Goal: Information Seeking & Learning: Learn about a topic

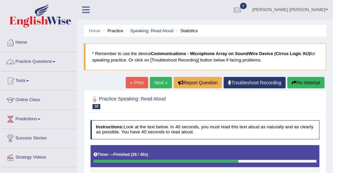
click at [52, 58] on link "Practice Questions" at bounding box center [38, 60] width 76 height 17
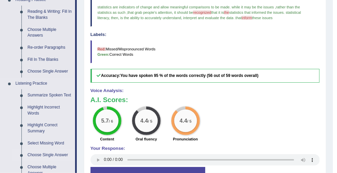
scroll to position [188, 0]
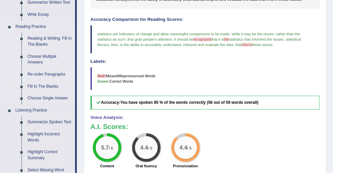
click at [48, 76] on link "Re-order Paragraphs" at bounding box center [49, 74] width 51 height 12
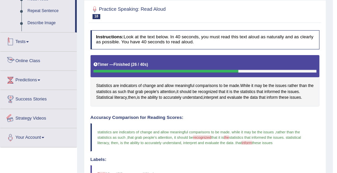
scroll to position [137, 0]
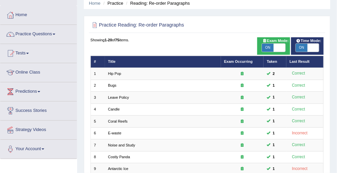
scroll to position [23, 0]
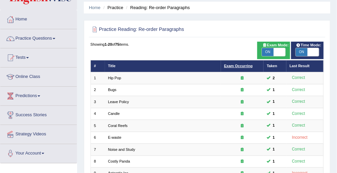
click at [246, 66] on link "Exam Occurring" at bounding box center [238, 66] width 28 height 4
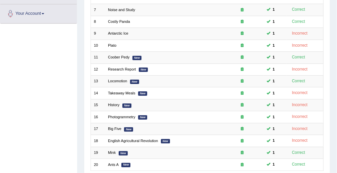
scroll to position [211, 0]
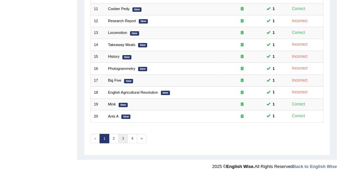
click at [120, 135] on link "3" at bounding box center [123, 138] width 10 height 9
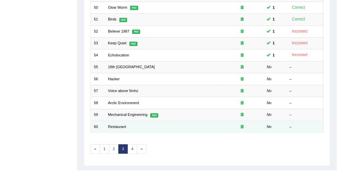
scroll to position [211, 0]
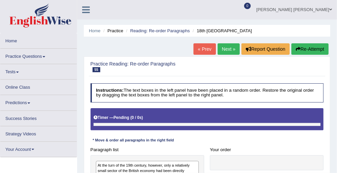
click at [40, 151] on link "Your Account" at bounding box center [38, 147] width 76 height 13
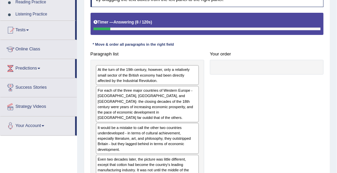
scroll to position [107, 0]
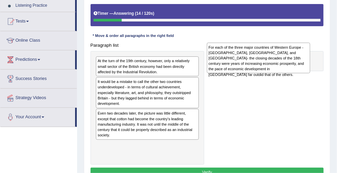
drag, startPoint x: 125, startPoint y: 95, endPoint x: 257, endPoint y: 62, distance: 136.1
click at [257, 62] on div "For each of the three major countries of Western Europe - Britain, France, and …" at bounding box center [258, 58] width 103 height 30
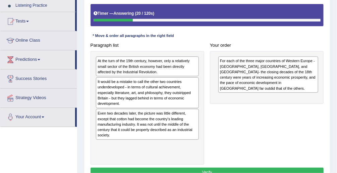
click at [152, 91] on div "It would be a mistake to call the other two countries underdeveloped - in terms…" at bounding box center [147, 92] width 103 height 31
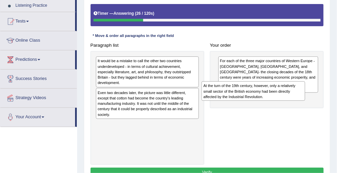
drag, startPoint x: 167, startPoint y: 68, endPoint x: 293, endPoint y: 99, distance: 129.9
click at [293, 99] on div "At the turn of the 19th century, however, only a relatively small sector of the…" at bounding box center [252, 90] width 103 height 19
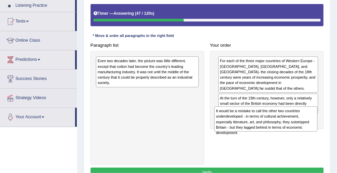
drag, startPoint x: 158, startPoint y: 71, endPoint x: 299, endPoint y: 133, distance: 153.2
click at [299, 133] on div "Paragraph list It would be a mistake to call the other two countries underdevel…" at bounding box center [206, 102] width 239 height 124
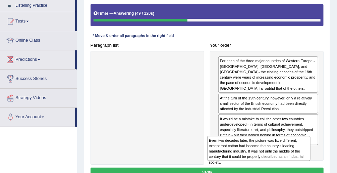
drag, startPoint x: 138, startPoint y: 63, endPoint x: 272, endPoint y: 158, distance: 164.5
click at [272, 158] on div "Even two decades later, the picture was little different, except that cotton ha…" at bounding box center [258, 148] width 103 height 25
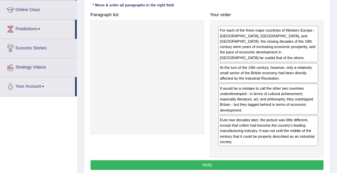
scroll to position [139, 0]
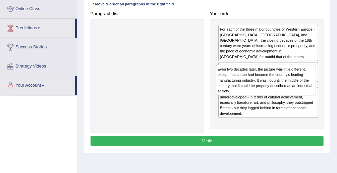
drag, startPoint x: 262, startPoint y: 128, endPoint x: 261, endPoint y: 95, distance: 33.2
click at [261, 95] on div "For each of the three major countries of Western Europe - Britain, France, and …" at bounding box center [267, 74] width 114 height 110
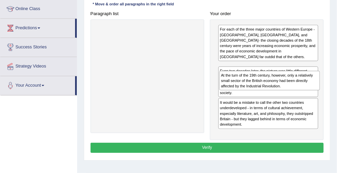
drag, startPoint x: 244, startPoint y: 60, endPoint x: 247, endPoint y: 85, distance: 25.7
click at [247, 85] on div "At the turn of the 19th century, however, only a relatively small sector of the…" at bounding box center [269, 80] width 101 height 19
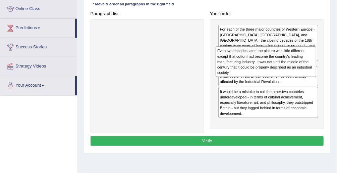
drag, startPoint x: 247, startPoint y: 86, endPoint x: 246, endPoint y: 63, distance: 23.1
click at [246, 63] on div "Even two decades later, the picture was little different, except that cotton ha…" at bounding box center [265, 61] width 101 height 30
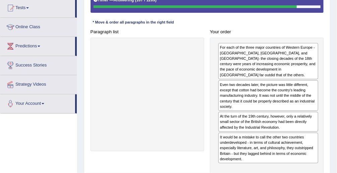
scroll to position [146, 0]
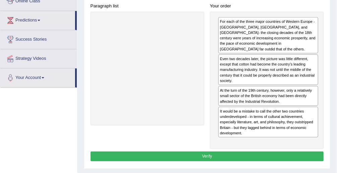
click at [248, 151] on button "Verify" at bounding box center [206, 156] width 233 height 10
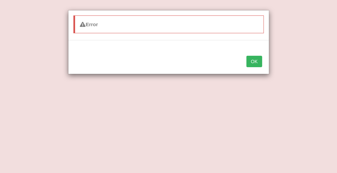
click at [250, 62] on button "OK" at bounding box center [253, 61] width 15 height 11
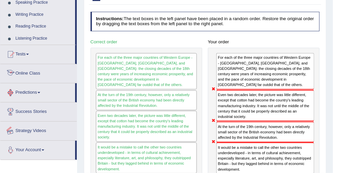
scroll to position [27, 0]
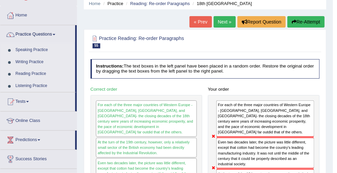
click at [227, 21] on link "Next »" at bounding box center [224, 21] width 22 height 11
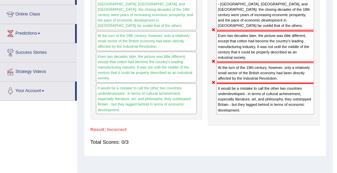
scroll to position [134, 0]
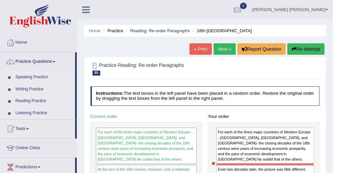
click at [230, 52] on link "Next »" at bounding box center [224, 48] width 22 height 11
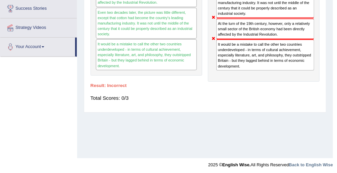
scroll to position [179, 0]
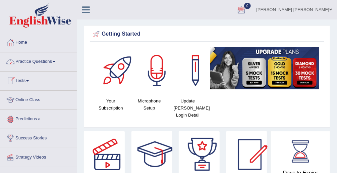
click at [38, 102] on link "Online Class" at bounding box center [38, 98] width 76 height 17
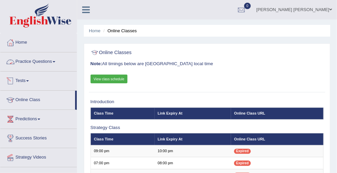
click at [57, 64] on link "Practice Questions" at bounding box center [38, 60] width 76 height 17
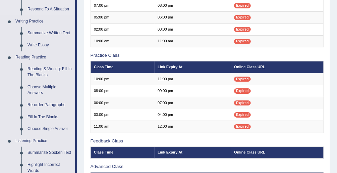
scroll to position [161, 0]
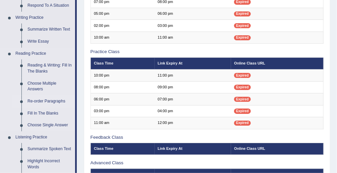
click at [49, 100] on link "Re-order Paragraphs" at bounding box center [49, 101] width 51 height 12
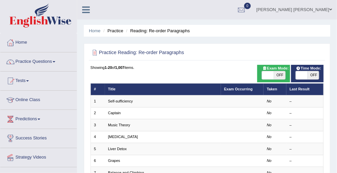
scroll to position [54, 0]
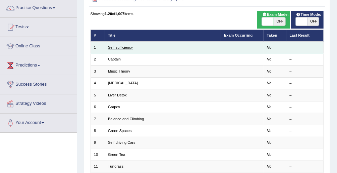
click at [121, 48] on link "Self-sufficiency" at bounding box center [120, 47] width 25 height 4
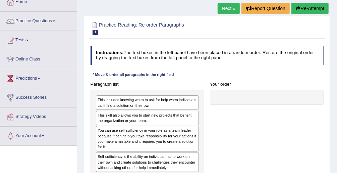
scroll to position [80, 0]
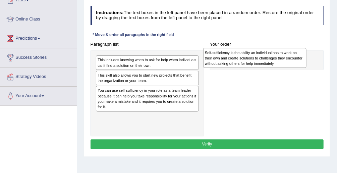
drag, startPoint x: 138, startPoint y: 121, endPoint x: 266, endPoint y: 60, distance: 141.6
click at [266, 60] on div "Self-sufficiency is the ability an individual has to work on their own and crea…" at bounding box center [254, 57] width 103 height 19
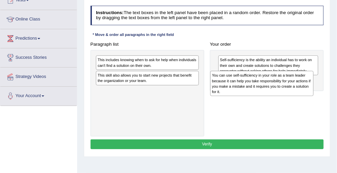
drag, startPoint x: 167, startPoint y: 99, endPoint x: 303, endPoint y: 90, distance: 136.3
click at [303, 90] on div "You can use self-sufficiency in your role as a team leader because it can help …" at bounding box center [261, 83] width 103 height 25
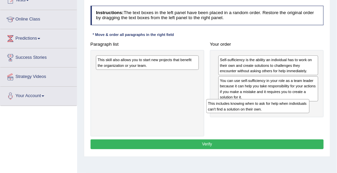
drag, startPoint x: 157, startPoint y: 63, endPoint x: 288, endPoint y: 117, distance: 141.8
click at [288, 117] on div "Paragraph list This includes knowing when to ask for help when individuals can'…" at bounding box center [206, 87] width 239 height 97
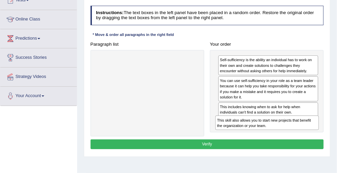
drag, startPoint x: 156, startPoint y: 69, endPoint x: 295, endPoint y: 136, distance: 153.6
click at [295, 137] on div "Instructions: The text boxes in the left panel have been placed in a random ord…" at bounding box center [207, 78] width 236 height 150
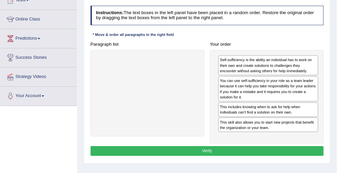
click at [233, 150] on button "Verify" at bounding box center [206, 151] width 233 height 10
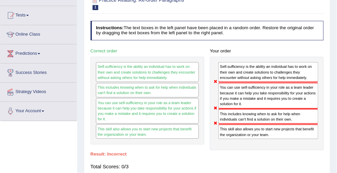
scroll to position [0, 0]
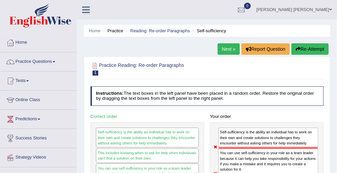
click at [234, 46] on link "Next »" at bounding box center [228, 48] width 22 height 11
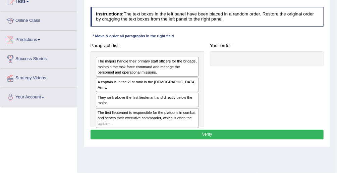
scroll to position [80, 0]
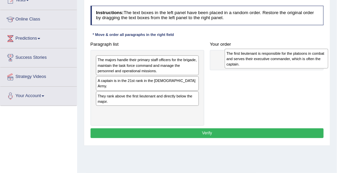
drag, startPoint x: 142, startPoint y: 110, endPoint x: 295, endPoint y: 61, distance: 160.9
click at [295, 61] on div "The first lieutenant is responsible for the platoons in combat and serves their…" at bounding box center [275, 58] width 103 height 19
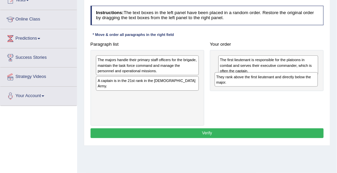
drag, startPoint x: 154, startPoint y: 92, endPoint x: 295, endPoint y: 85, distance: 141.2
click at [295, 85] on div "They rank above the first lieutenant and directly below the major." at bounding box center [265, 79] width 103 height 14
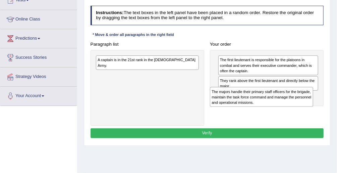
drag, startPoint x: 162, startPoint y: 62, endPoint x: 298, endPoint y: 102, distance: 141.5
click at [298, 102] on div "The majors handle their primary staff officers for the brigade, maintain the ta…" at bounding box center [261, 96] width 103 height 19
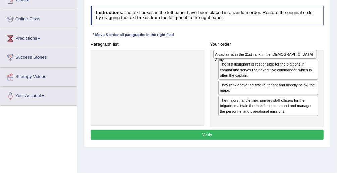
drag, startPoint x: 116, startPoint y: 57, endPoint x: 256, endPoint y: 54, distance: 140.1
click at [256, 54] on div "A captain is in the 21st rank in the US Army." at bounding box center [264, 54] width 103 height 9
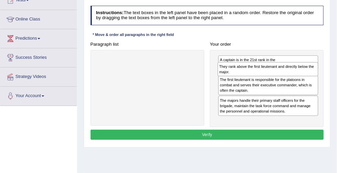
drag, startPoint x: 298, startPoint y: 92, endPoint x: 299, endPoint y: 73, distance: 19.1
click at [299, 73] on div "They rank above the first lieutenant and directly below the major." at bounding box center [267, 69] width 101 height 14
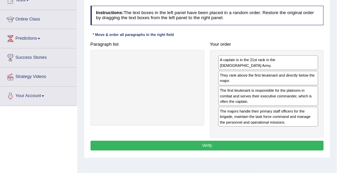
click at [226, 140] on button "Verify" at bounding box center [206, 145] width 233 height 10
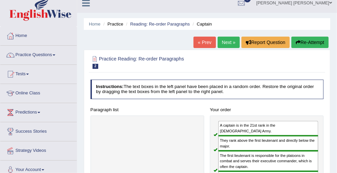
scroll to position [0, 0]
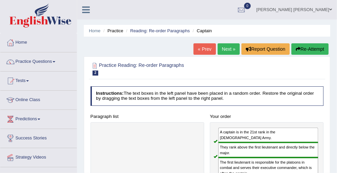
click at [222, 47] on link "Next »" at bounding box center [228, 48] width 22 height 11
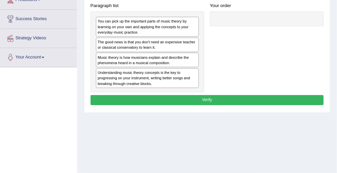
scroll to position [107, 0]
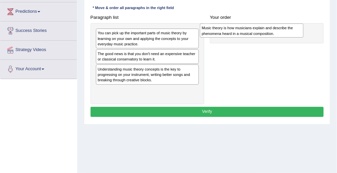
drag, startPoint x: 167, startPoint y: 70, endPoint x: 291, endPoint y: 31, distance: 129.4
click at [291, 31] on div "Music theory is how musicians explain and describe the phenomena heard in a mus…" at bounding box center [251, 30] width 103 height 14
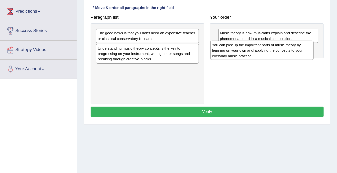
drag, startPoint x: 154, startPoint y: 37, endPoint x: 290, endPoint y: 54, distance: 137.1
click at [290, 54] on div "You can pick up the important parts of music theory by learning on your own and…" at bounding box center [261, 50] width 103 height 19
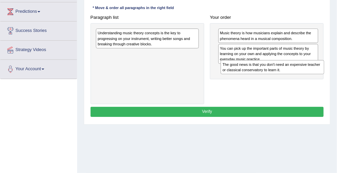
drag, startPoint x: 130, startPoint y: 39, endPoint x: 279, endPoint y: 78, distance: 153.7
click at [279, 78] on div "Paragraph list The good news is that you don't need an expensive teacher or cla…" at bounding box center [206, 57] width 239 height 91
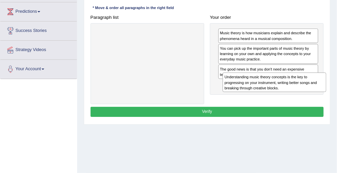
drag, startPoint x: 163, startPoint y: 41, endPoint x: 314, endPoint y: 95, distance: 160.4
click at [314, 95] on div "Paragraph list Understanding music theory concepts is the key to progressing on…" at bounding box center [206, 57] width 239 height 91
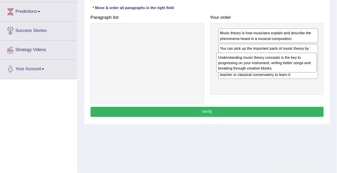
drag, startPoint x: 247, startPoint y: 94, endPoint x: 247, endPoint y: 76, distance: 18.8
click at [247, 76] on div "Music theory is how musicians explain and describe the phenomena heard in a mus…" at bounding box center [267, 58] width 114 height 71
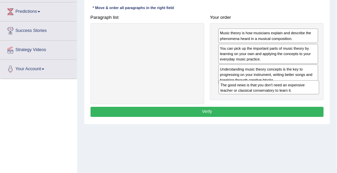
drag, startPoint x: 244, startPoint y: 71, endPoint x: 247, endPoint y: 99, distance: 28.6
click at [247, 99] on div "Paragraph list Correct order Music theory is how musicians explain and describe…" at bounding box center [206, 57] width 239 height 91
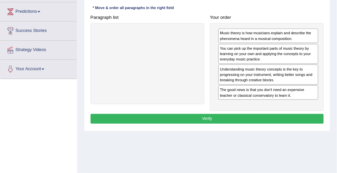
drag, startPoint x: 247, startPoint y: 99, endPoint x: 247, endPoint y: 82, distance: 16.4
click at [247, 82] on div "Music theory is how musicians explain and describe the phenomena heard in a mus…" at bounding box center [267, 67] width 114 height 88
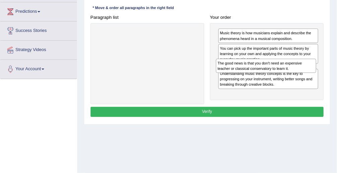
drag, startPoint x: 246, startPoint y: 92, endPoint x: 245, endPoint y: 75, distance: 17.4
click at [245, 75] on div "Music theory is how musicians explain and describe the phenomena heard in a mus…" at bounding box center [267, 61] width 114 height 77
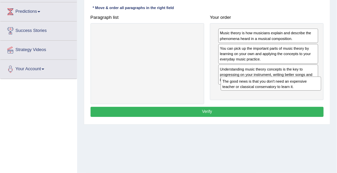
drag, startPoint x: 243, startPoint y: 74, endPoint x: 248, endPoint y: 99, distance: 24.6
click at [248, 99] on div "Paragraph list Correct order Music theory is how musicians explain and describe…" at bounding box center [206, 57] width 239 height 91
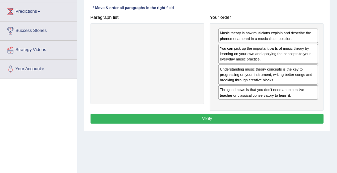
click at [249, 114] on button "Verify" at bounding box center [206, 119] width 233 height 10
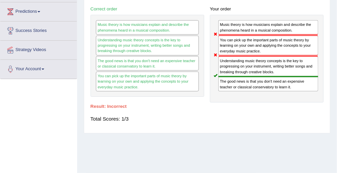
scroll to position [0, 0]
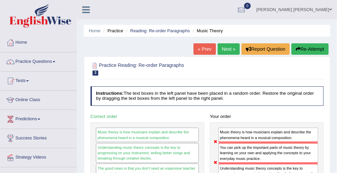
click at [226, 45] on link "Next »" at bounding box center [228, 48] width 22 height 11
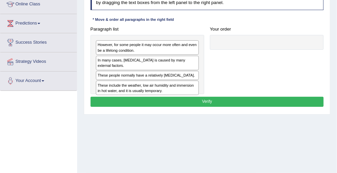
scroll to position [107, 0]
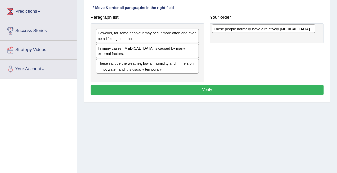
drag, startPoint x: 167, startPoint y: 58, endPoint x: 305, endPoint y: 30, distance: 140.7
click at [305, 30] on div "These people normally have a relatively [MEDICAL_DATA]." at bounding box center [263, 28] width 103 height 9
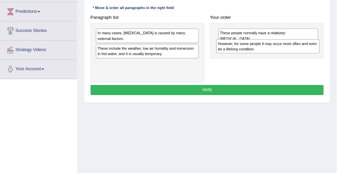
drag, startPoint x: 152, startPoint y: 38, endPoint x: 295, endPoint y: 53, distance: 143.6
click at [295, 53] on div "Paragraph list However, for some people it may occur more often and even be a l…" at bounding box center [206, 47] width 239 height 70
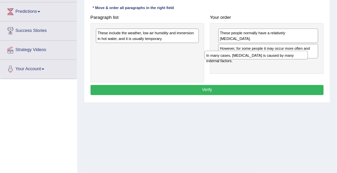
drag, startPoint x: 133, startPoint y: 32, endPoint x: 262, endPoint y: 61, distance: 132.9
click at [262, 61] on div "Paragraph list In many cases, [MEDICAL_DATA] is caused by many external factors…" at bounding box center [206, 47] width 239 height 70
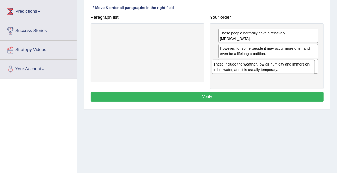
drag, startPoint x: 185, startPoint y: 38, endPoint x: 324, endPoint y: 76, distance: 143.6
click at [324, 76] on div "Paragraph list These include the weather, low air humidity and immersion in hot…" at bounding box center [206, 50] width 239 height 77
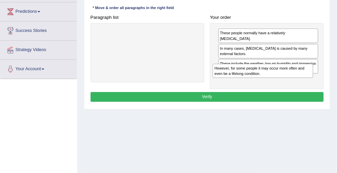
drag, startPoint x: 271, startPoint y: 48, endPoint x: 267, endPoint y: 82, distance: 35.1
click at [267, 82] on div "Instructions: The text boxes in the left panel have been placed in a random ord…" at bounding box center [207, 41] width 236 height 130
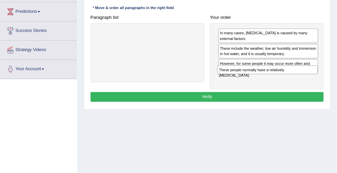
drag, startPoint x: 252, startPoint y: 33, endPoint x: 253, endPoint y: 79, distance: 46.3
click at [253, 79] on div "These people normally have a relatively sensitive skin. In many cases, dry skin…" at bounding box center [267, 56] width 114 height 66
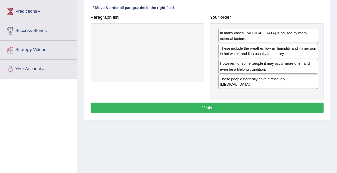
click at [247, 103] on button "Verify" at bounding box center [206, 108] width 233 height 10
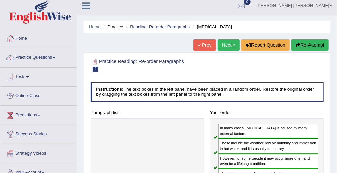
scroll to position [0, 0]
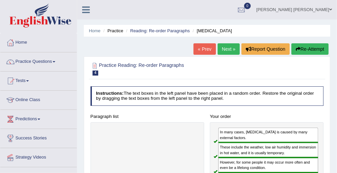
click at [228, 52] on link "Next »" at bounding box center [228, 48] width 22 height 11
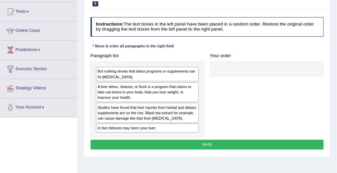
scroll to position [86, 0]
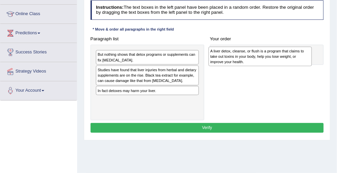
drag, startPoint x: 151, startPoint y: 76, endPoint x: 288, endPoint y: 57, distance: 137.7
click at [288, 57] on div "A liver detox, cleanse, or flush is a program that claims to take out toxins in…" at bounding box center [259, 56] width 103 height 19
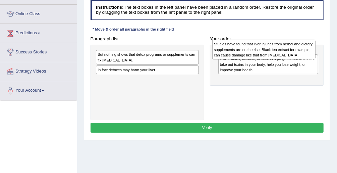
drag, startPoint x: 172, startPoint y: 74, endPoint x: 310, endPoint y: 49, distance: 140.2
click at [310, 49] on div "Studies have found that liver injuries from herbal and dietary supplements are …" at bounding box center [263, 49] width 103 height 19
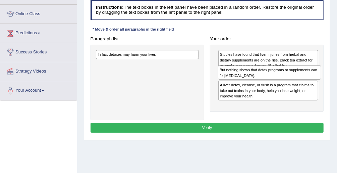
drag, startPoint x: 168, startPoint y: 54, endPoint x: 312, endPoint y: 74, distance: 145.5
click at [312, 74] on div "But nothing shows that detox programs or supplements can fix liver damage." at bounding box center [269, 72] width 103 height 14
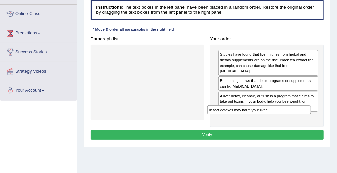
drag, startPoint x: 178, startPoint y: 57, endPoint x: 313, endPoint y: 125, distance: 151.2
click at [313, 125] on div "Instructions: The text boxes in the left panel have been placed in a random ord…" at bounding box center [207, 71] width 236 height 146
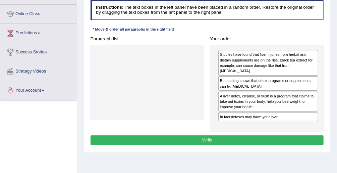
click at [302, 135] on button "Verify" at bounding box center [206, 140] width 233 height 10
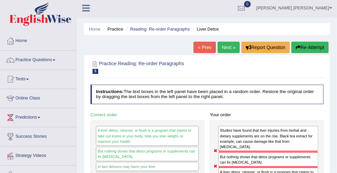
scroll to position [0, 0]
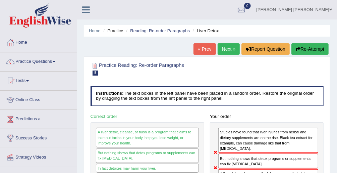
click at [220, 47] on link "Next »" at bounding box center [228, 48] width 22 height 11
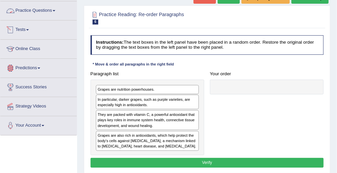
scroll to position [54, 0]
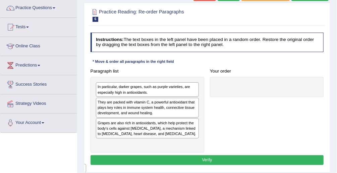
drag, startPoint x: 146, startPoint y: 87, endPoint x: 132, endPoint y: 149, distance: 63.1
click at [132, 149] on div "Grapes are nutrition powerhouses. In particular, darker grapes, such as purple …" at bounding box center [147, 114] width 114 height 75
drag, startPoint x: -1, startPoint y: 52, endPoint x: -1, endPoint y: 186, distance: 134.4
click at [0, 119] on html "Toggle navigation Home Practice Questions Speaking Practice Read Aloud Repeat S…" at bounding box center [168, 32] width 337 height 173
drag, startPoint x: 140, startPoint y: 142, endPoint x: 318, endPoint y: 85, distance: 187.3
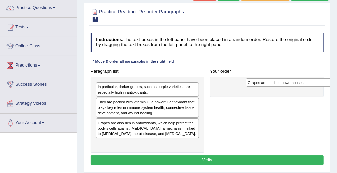
click at [318, 85] on div "Grapes are nutrition powerhouses." at bounding box center [297, 82] width 103 height 9
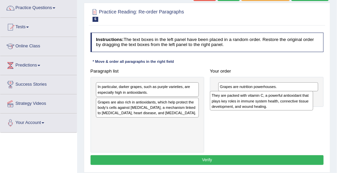
drag, startPoint x: 150, startPoint y: 106, endPoint x: 286, endPoint y: 105, distance: 135.7
click at [286, 105] on div "They are packed with vitamin C, a powerful antioxidant that plays key roles in …" at bounding box center [261, 100] width 103 height 19
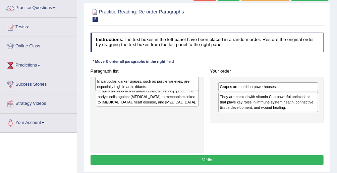
drag, startPoint x: 160, startPoint y: 90, endPoint x: 161, endPoint y: 86, distance: 4.2
click at [161, 87] on div "In particular, darker grapes, such as purple varieties, are especially high in …" at bounding box center [146, 84] width 103 height 14
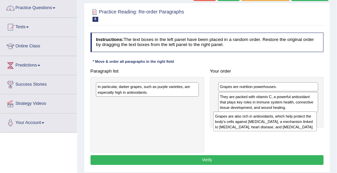
drag, startPoint x: 161, startPoint y: 102, endPoint x: 301, endPoint y: 124, distance: 141.5
click at [301, 124] on div "Grapes are also rich in antioxidants, which help protect the body's cells again…" at bounding box center [264, 120] width 103 height 19
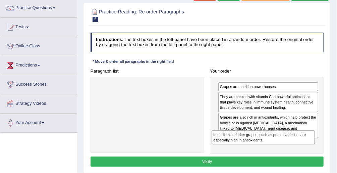
drag, startPoint x: 171, startPoint y: 90, endPoint x: 311, endPoint y: 149, distance: 151.7
click at [311, 149] on div "Paragraph list In particular, darker grapes, such as purple varieties, are espe…" at bounding box center [206, 109] width 239 height 87
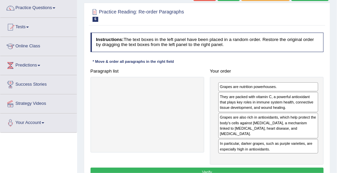
click at [280, 167] on button "Verify" at bounding box center [206, 172] width 233 height 10
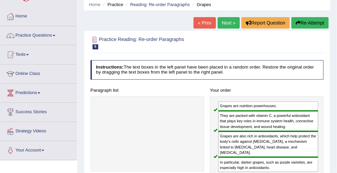
scroll to position [0, 0]
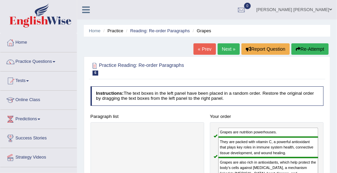
click at [226, 47] on link "Next »" at bounding box center [228, 48] width 22 height 11
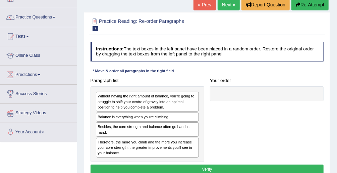
scroll to position [107, 0]
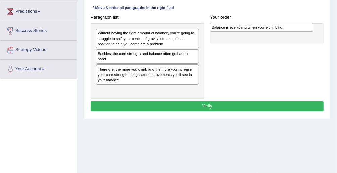
drag, startPoint x: 159, startPoint y: 54, endPoint x: 295, endPoint y: 29, distance: 137.8
click at [295, 29] on div "Balance is everything when you're climbing." at bounding box center [261, 27] width 103 height 9
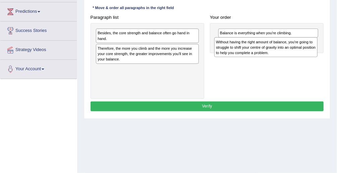
drag, startPoint x: 141, startPoint y: 41, endPoint x: 282, endPoint y: 54, distance: 141.4
click at [282, 54] on div "Without having the right amount of balance, you're going to struggle to shift y…" at bounding box center [265, 46] width 103 height 19
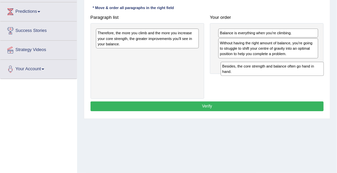
drag, startPoint x: 149, startPoint y: 36, endPoint x: 297, endPoint y: 78, distance: 153.9
click at [297, 78] on div "Paragraph list Besides, the core strength and balance often go hand in hand. Th…" at bounding box center [206, 55] width 239 height 86
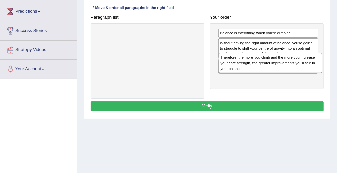
drag, startPoint x: 176, startPoint y: 39, endPoint x: 322, endPoint y: 71, distance: 149.5
click at [322, 71] on div "Paragraph list Therefore, the more you climb and the more you increase your cor…" at bounding box center [206, 55] width 239 height 86
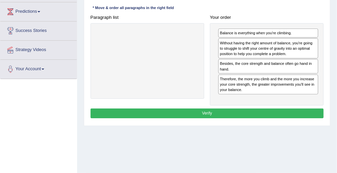
click at [230, 109] on button "Verify" at bounding box center [206, 113] width 233 height 10
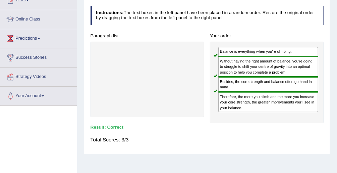
scroll to position [0, 0]
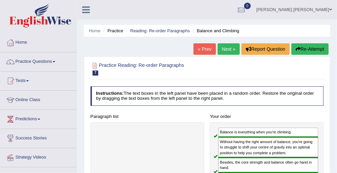
click at [227, 47] on link "Next »" at bounding box center [228, 48] width 22 height 11
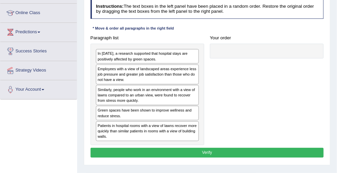
scroll to position [86, 0]
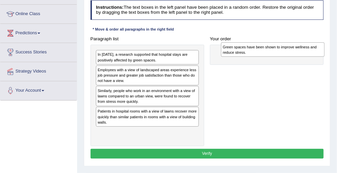
drag, startPoint x: 200, startPoint y: 111, endPoint x: 338, endPoint y: 52, distance: 149.6
click at [336, 52] on html "Toggle navigation Home Practice Questions Speaking Practice Read Aloud Repeat S…" at bounding box center [168, 0] width 337 height 173
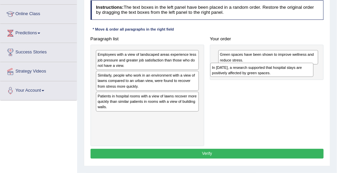
drag, startPoint x: 178, startPoint y: 57, endPoint x: 314, endPoint y: 74, distance: 137.8
click at [314, 74] on div "Paragraph list In [DATE], a research supported that hospital stays are positive…" at bounding box center [206, 90] width 239 height 112
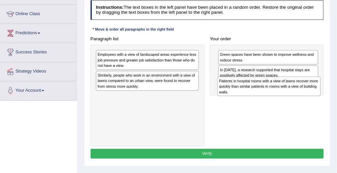
drag, startPoint x: 153, startPoint y: 101, endPoint x: 298, endPoint y: 94, distance: 144.6
click at [298, 94] on div "Patients in hospital rooms with a view of lawns recover more quickly than simil…" at bounding box center [268, 85] width 103 height 19
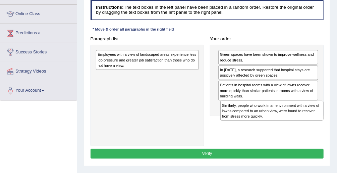
drag, startPoint x: 146, startPoint y: 76, endPoint x: 289, endPoint y: 116, distance: 148.4
click at [289, 116] on div "Similarly, people who work in an environment with a view of lawns compared to a…" at bounding box center [271, 110] width 103 height 19
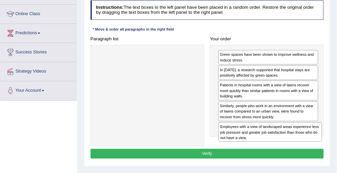
drag, startPoint x: 176, startPoint y: 57, endPoint x: 322, endPoint y: 145, distance: 170.2
click at [322, 145] on div "Instructions: The text boxes in the left panel have been placed in a random ord…" at bounding box center [207, 80] width 236 height 165
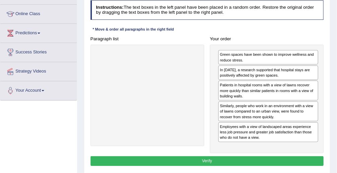
click at [271, 156] on button "Verify" at bounding box center [206, 161] width 233 height 10
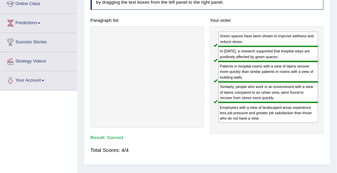
scroll to position [96, 0]
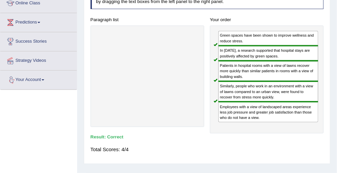
click at [233, 62] on div "Patients in hospital rooms with a view of lawns recover more quickly than simil…" at bounding box center [268, 71] width 100 height 20
drag, startPoint x: 233, startPoint y: 62, endPoint x: 287, endPoint y: 41, distance: 58.1
click at [278, 43] on div "Green spaces have been shown to improve wellness and reduce stress. In [DATE], …" at bounding box center [267, 79] width 114 height 108
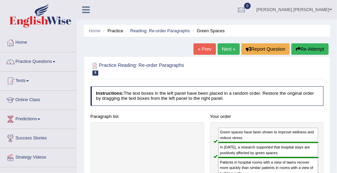
drag, startPoint x: 271, startPoint y: 103, endPoint x: 278, endPoint y: 117, distance: 15.7
